Goal: Task Accomplishment & Management: Use online tool/utility

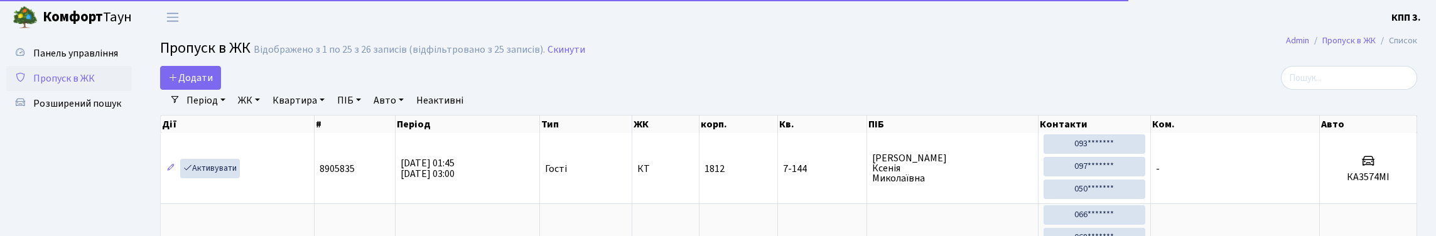
select select "25"
drag, startPoint x: 0, startPoint y: 0, endPoint x: 1305, endPoint y: 94, distance: 1308.7
click at [1305, 90] on input "search" at bounding box center [1349, 78] width 136 height 24
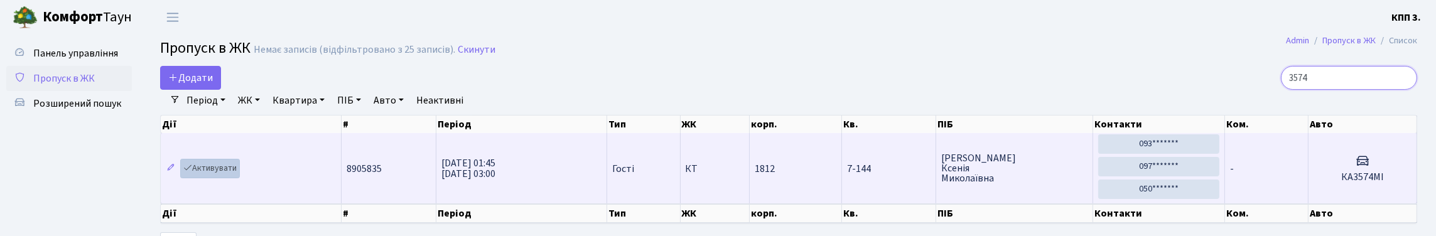
type input "3574"
click at [221, 178] on link "Активувати" at bounding box center [210, 168] width 60 height 19
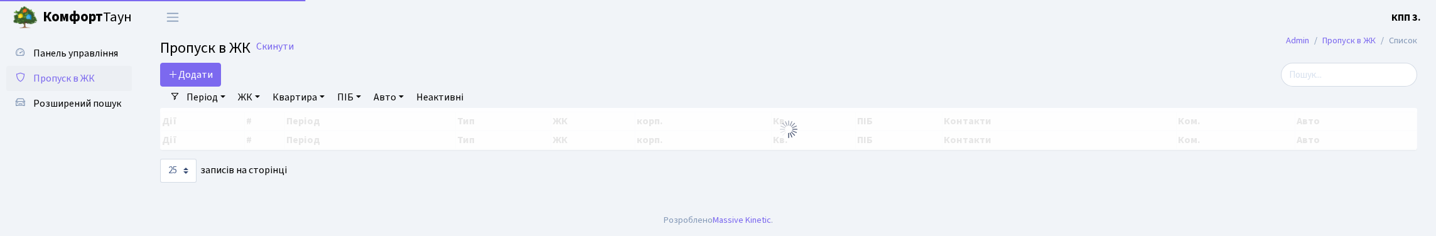
select select "25"
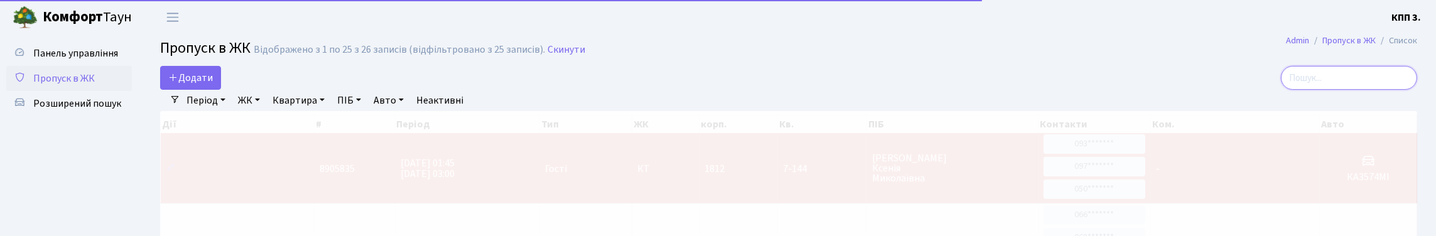
click at [1353, 86] on input "search" at bounding box center [1349, 78] width 136 height 24
